Goal: Transaction & Acquisition: Purchase product/service

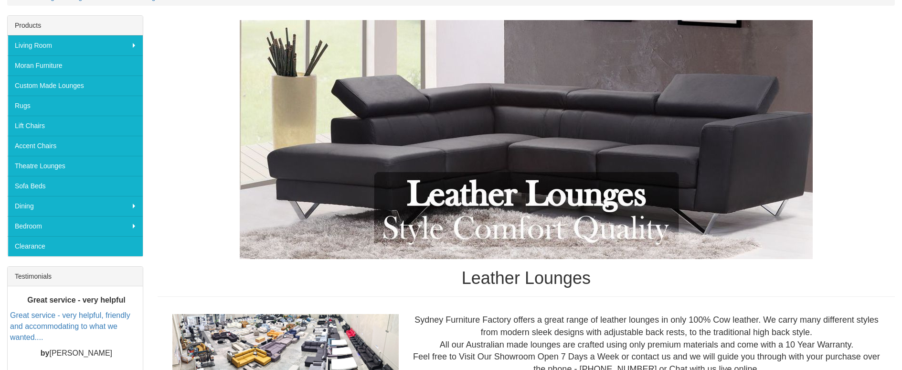
scroll to position [143, 0]
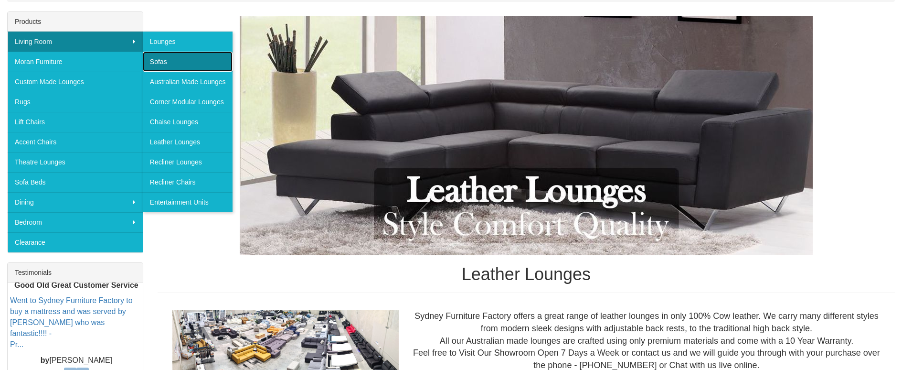
click at [164, 60] on link "Sofas" at bounding box center [188, 62] width 90 height 20
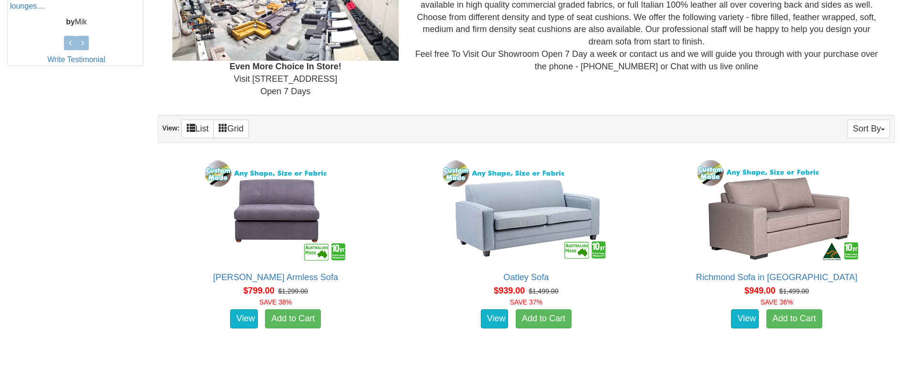
scroll to position [477, 0]
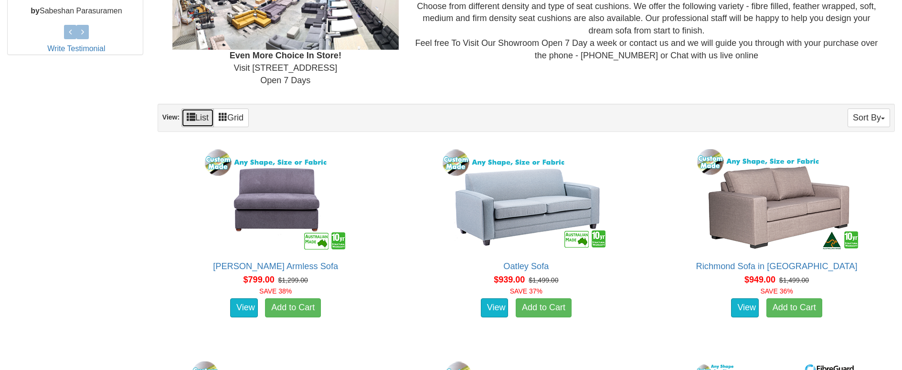
click at [196, 114] on link "List" at bounding box center [197, 117] width 32 height 19
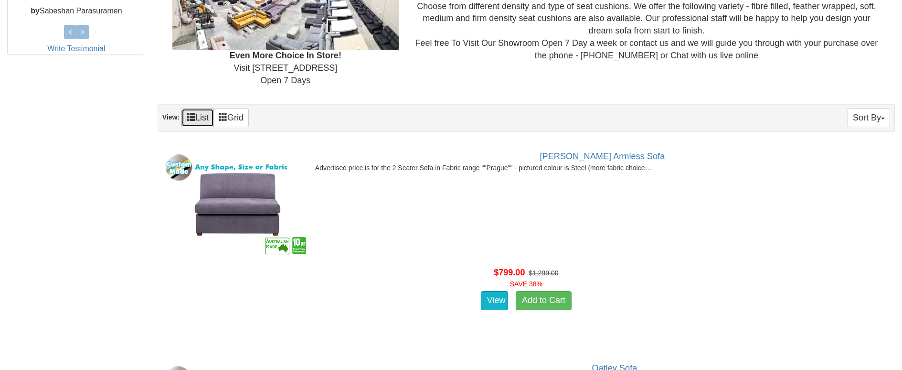
click at [196, 113] on link "List" at bounding box center [197, 117] width 32 height 19
click at [235, 114] on link "Grid" at bounding box center [230, 117] width 35 height 19
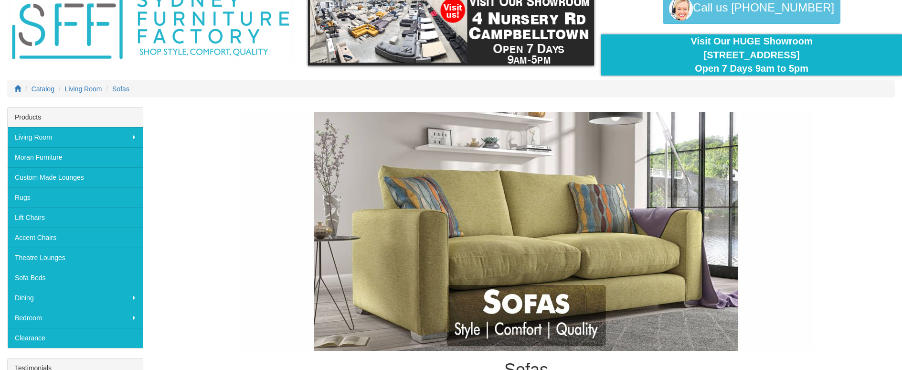
scroll to position [0, 0]
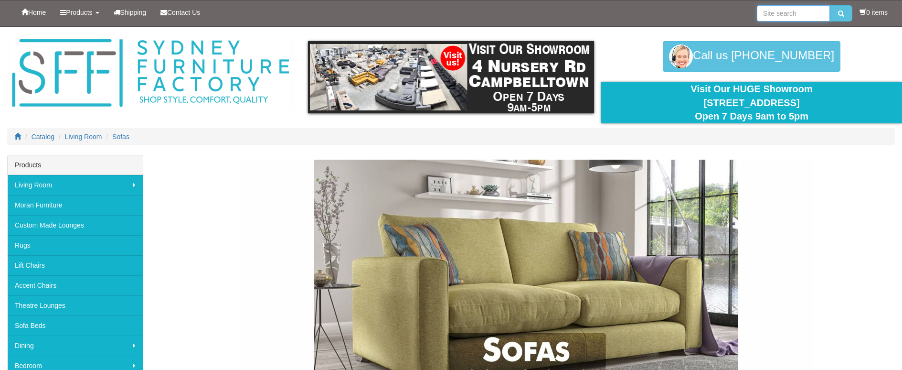
click at [770, 11] on input "search" at bounding box center [793, 13] width 73 height 16
type input "leather sofa"
click at [830, 5] on button "submit" at bounding box center [841, 13] width 22 height 16
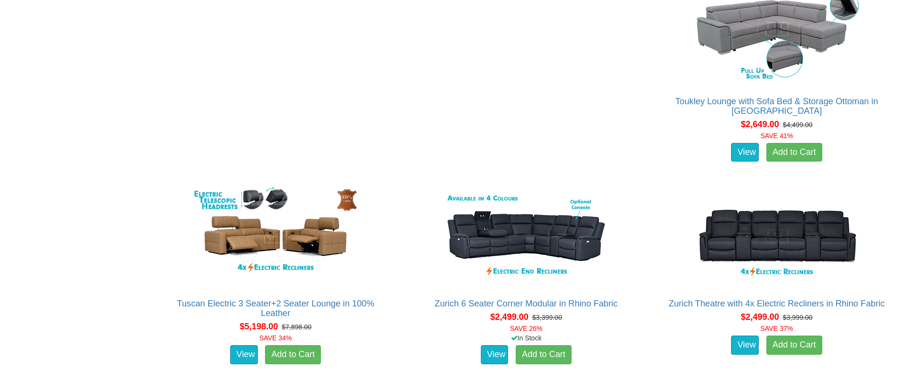
scroll to position [1385, 0]
